Goal: Task Accomplishment & Management: Use online tool/utility

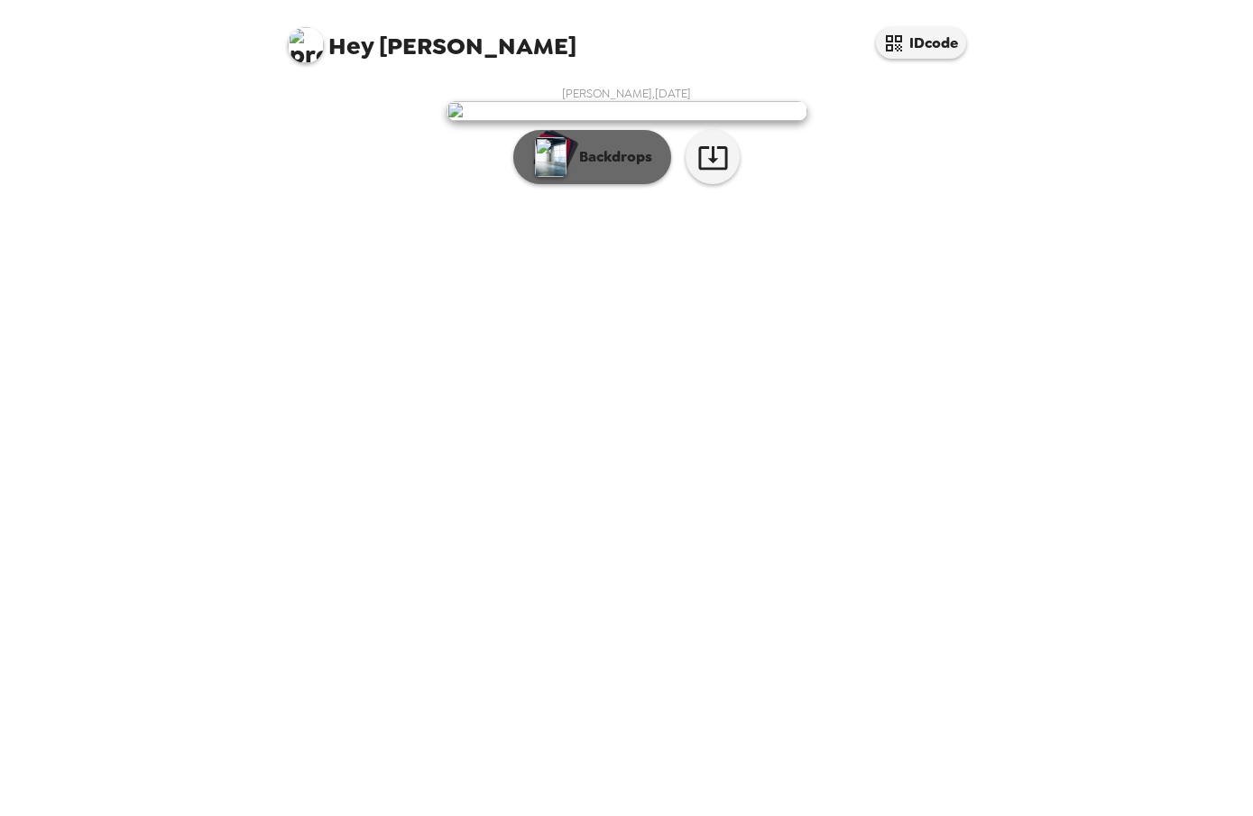
click at [586, 168] on p "Backdrops" at bounding box center [611, 157] width 82 height 22
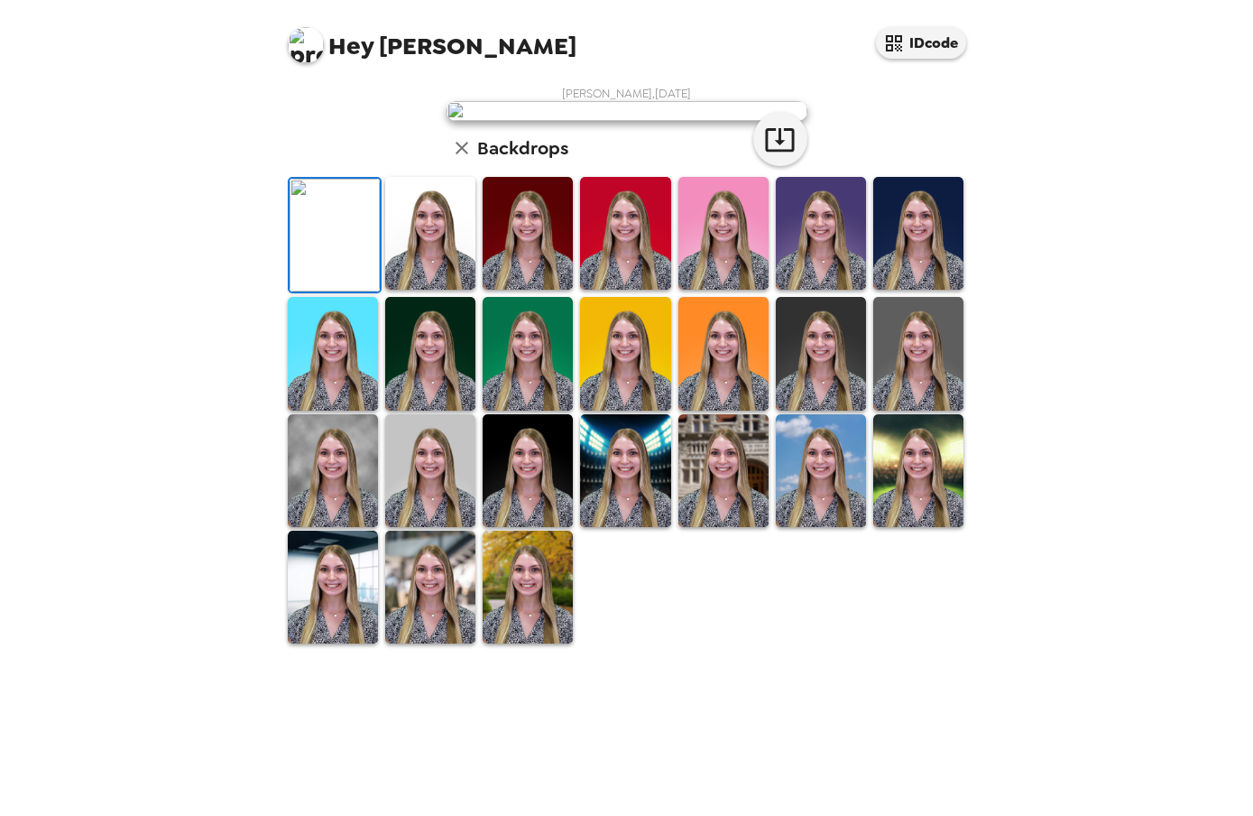
scroll to position [289, 0]
click at [430, 290] on img at bounding box center [430, 233] width 90 height 113
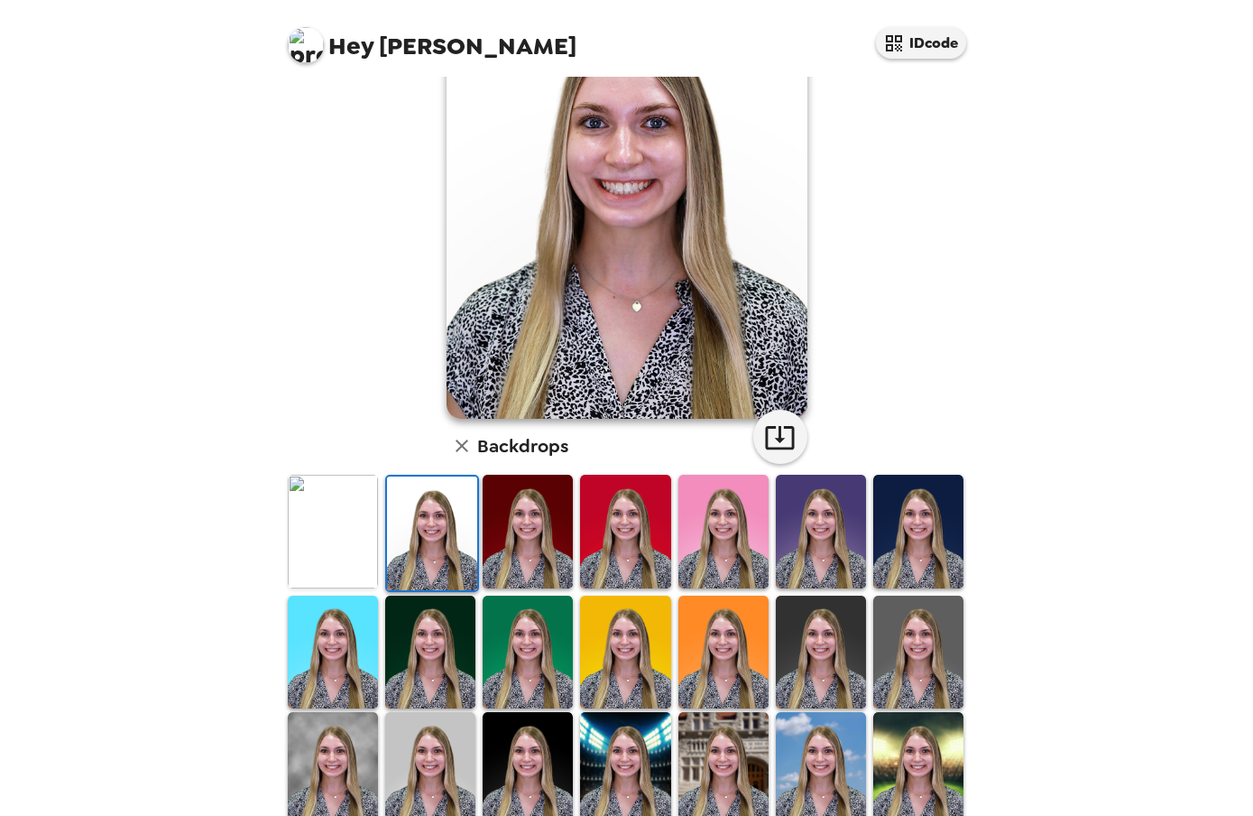
scroll to position [133, 0]
click at [525, 518] on img at bounding box center [528, 532] width 90 height 113
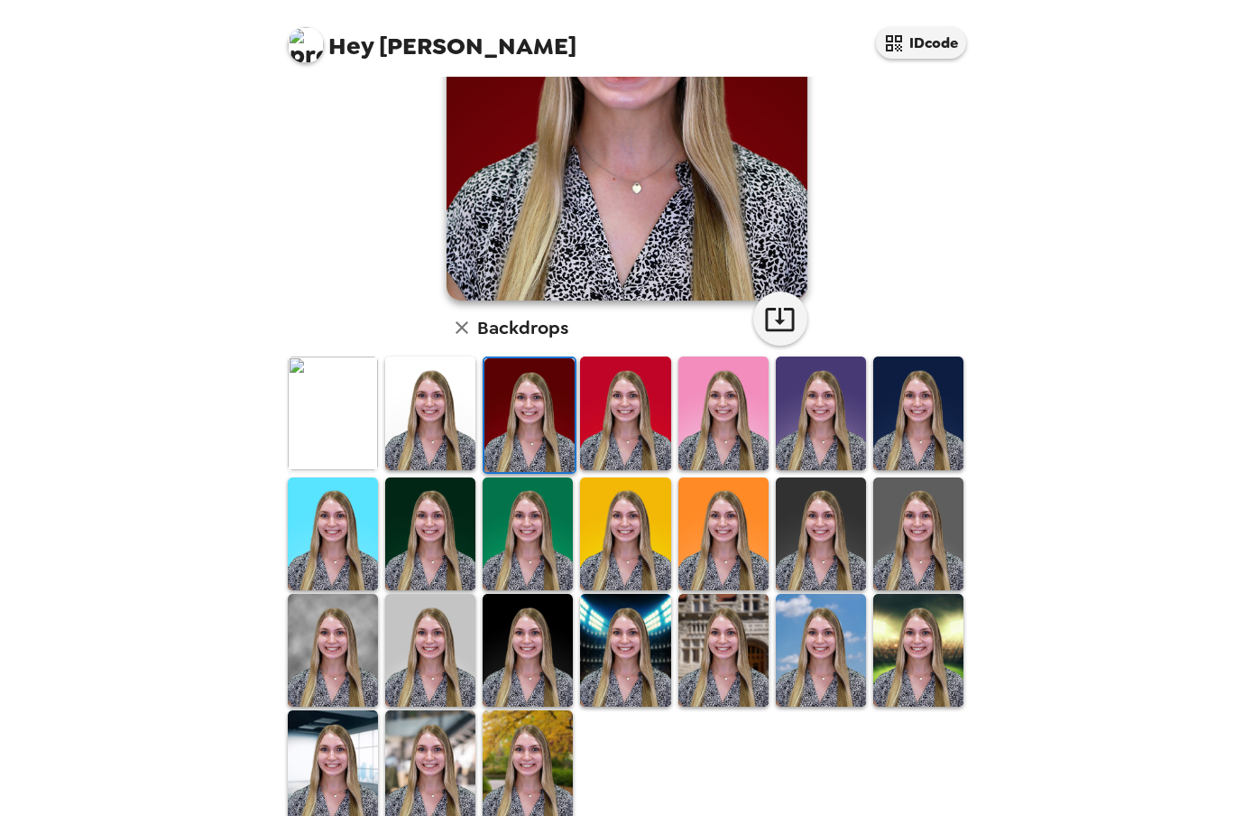
scroll to position [273, 0]
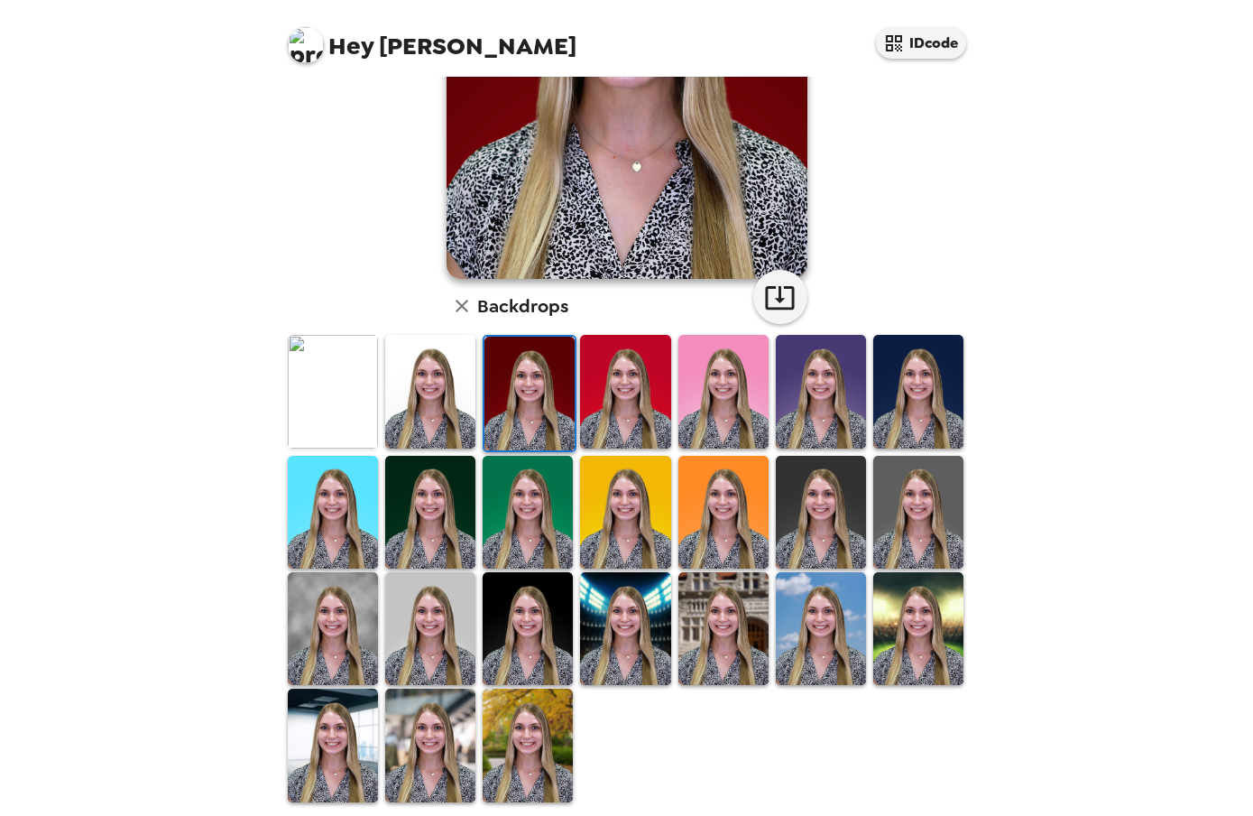
click at [843, 514] on img at bounding box center [821, 512] width 90 height 113
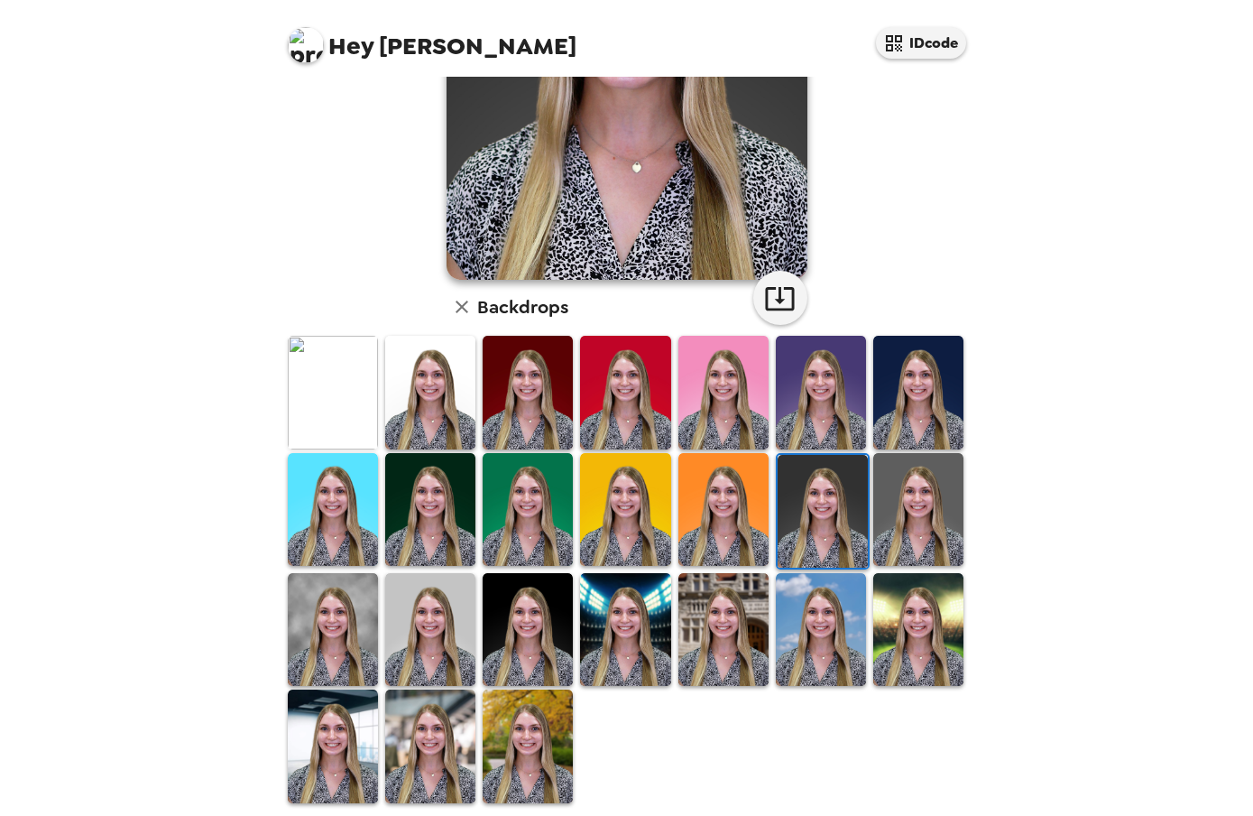
scroll to position [279, 0]
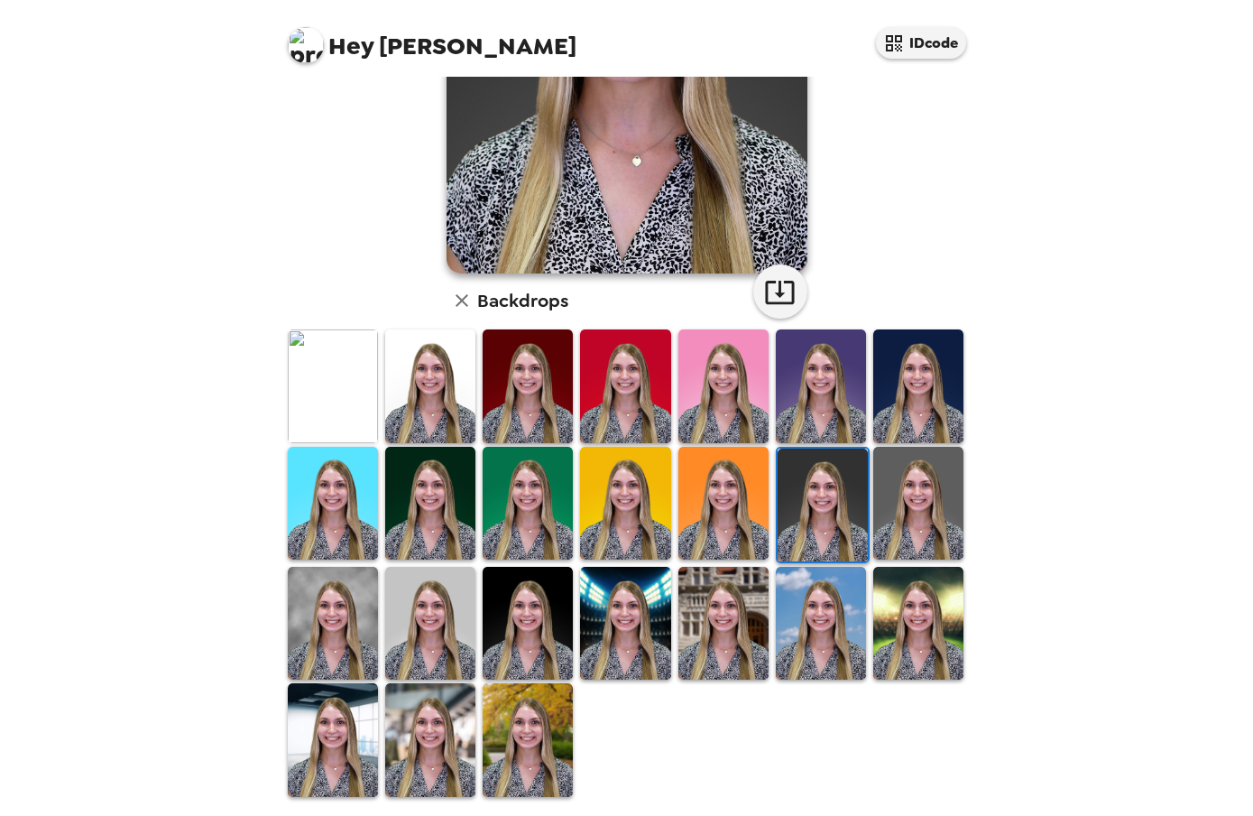
click at [921, 494] on img at bounding box center [918, 503] width 90 height 113
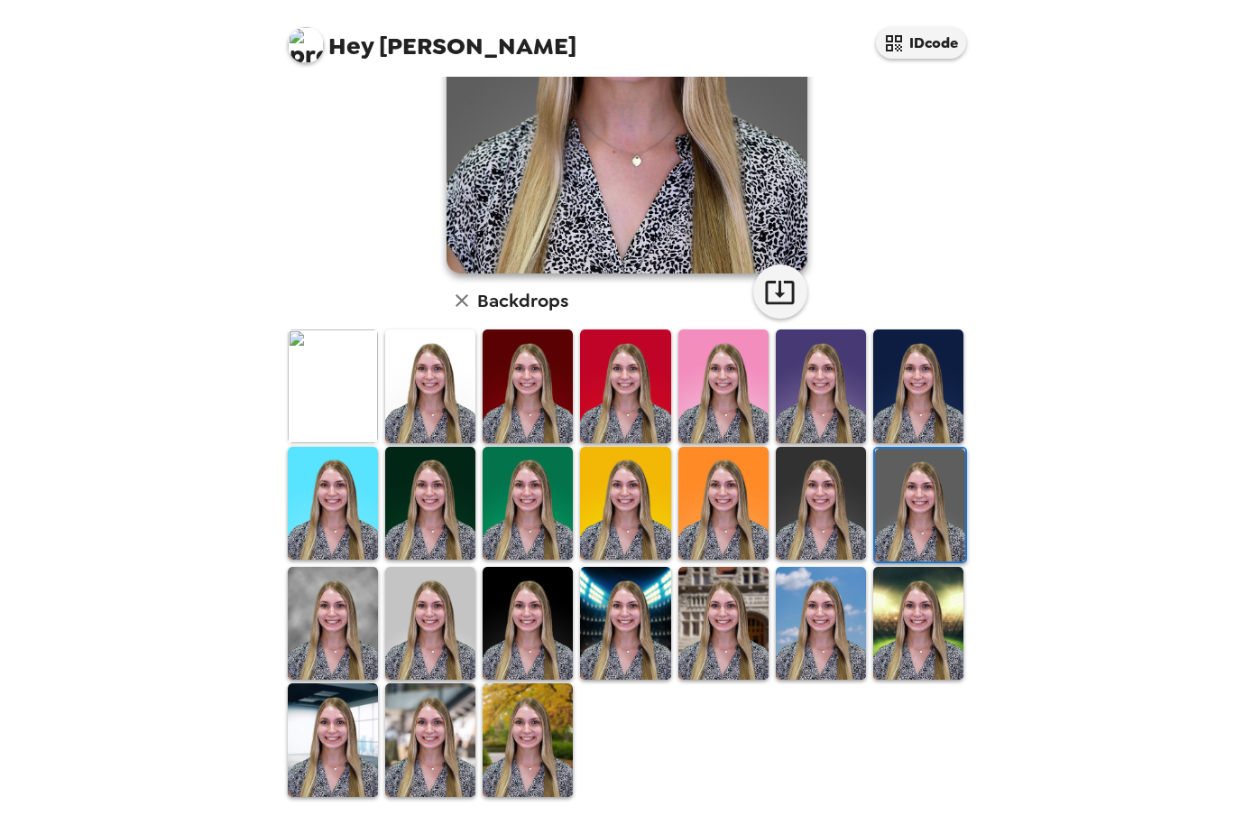
click at [335, 619] on img at bounding box center [333, 623] width 90 height 113
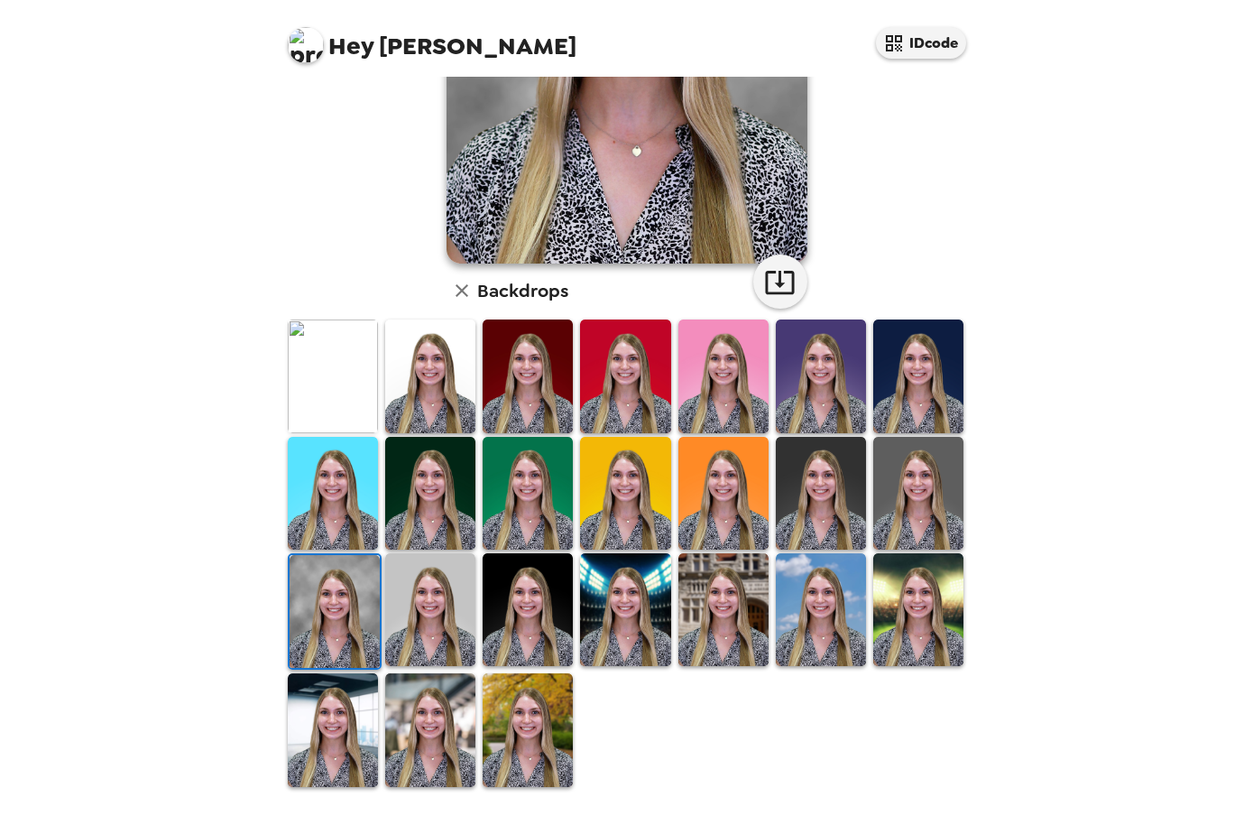
scroll to position [0, 0]
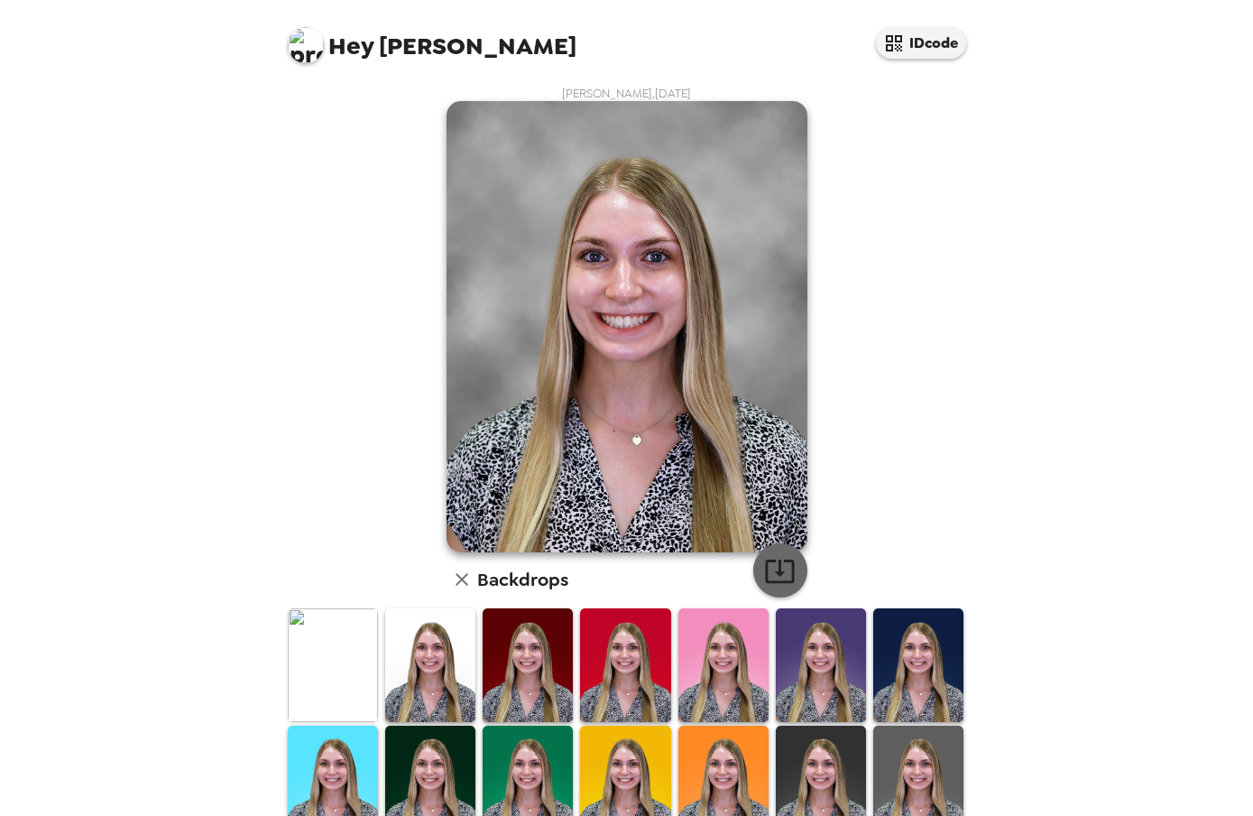
click at [777, 572] on icon "button" at bounding box center [779, 570] width 29 height 23
